Goal: Communication & Community: Connect with others

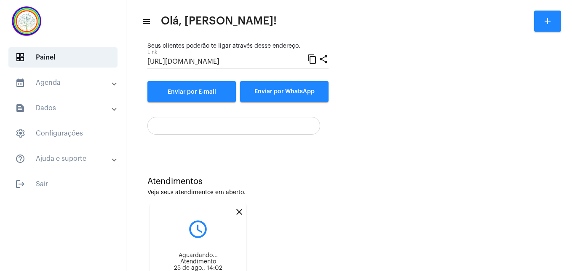
scroll to position [118, 0]
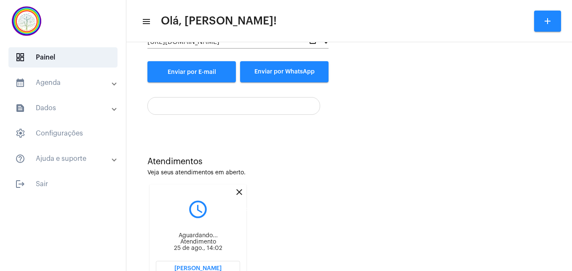
click at [239, 191] on mat-icon "close" at bounding box center [239, 192] width 10 height 10
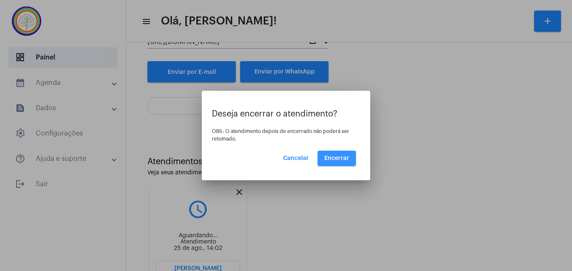
click at [344, 160] on span "Encerrar" at bounding box center [336, 158] width 25 height 6
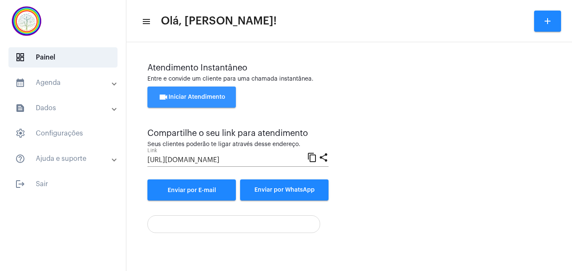
click at [209, 96] on span "videocam Iniciar Atendimento" at bounding box center [191, 97] width 67 height 6
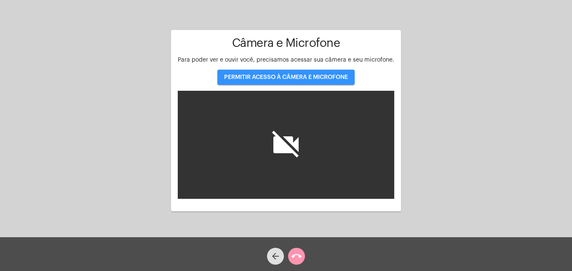
click at [260, 78] on span "PERMITIR ACESSO À CÂMERA E MICROFONE" at bounding box center [286, 77] width 124 height 6
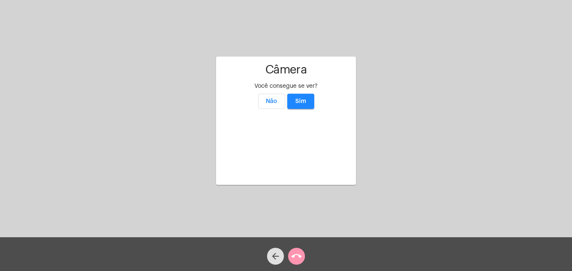
click at [300, 98] on span "Sim" at bounding box center [300, 101] width 11 height 6
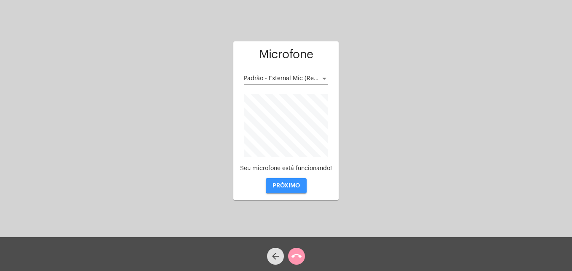
click at [280, 187] on span "PRÓXIMO" at bounding box center [286, 185] width 27 height 6
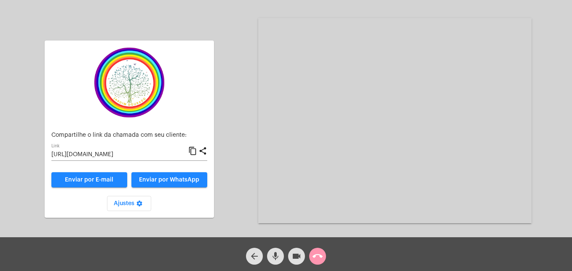
click at [193, 151] on mat-icon "content_copy" at bounding box center [192, 151] width 9 height 10
click at [175, 180] on span "Enviar por WhatsApp" at bounding box center [169, 180] width 60 height 6
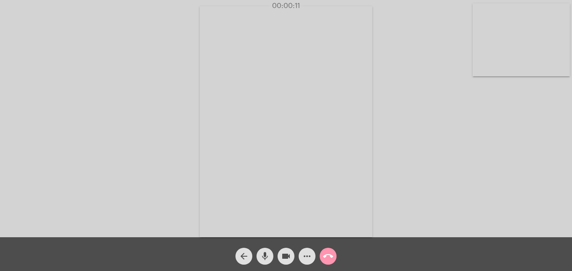
click at [480, 69] on video at bounding box center [521, 39] width 97 height 73
click at [227, 225] on video at bounding box center [362, 120] width 307 height 230
